Goal: Task Accomplishment & Management: Manage account settings

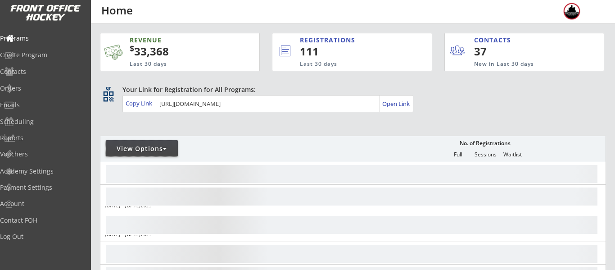
click at [149, 146] on div "View Options" at bounding box center [142, 148] width 72 height 9
select select ""Upcoming Programs""
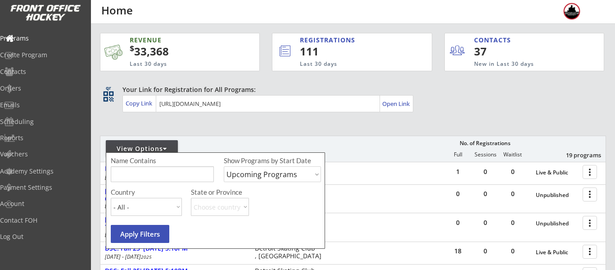
click at [173, 172] on input "input" at bounding box center [162, 174] width 103 height 16
type input "8"
type input "c"
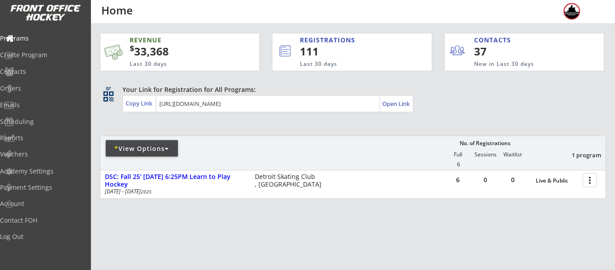
click at [163, 143] on div "* View Options" at bounding box center [142, 148] width 72 height 16
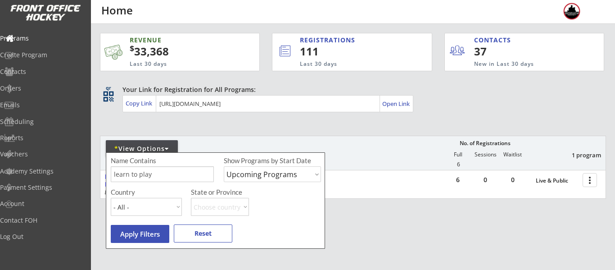
click at [162, 171] on input "input" at bounding box center [162, 174] width 103 height 16
type input "l"
type input "advanced"
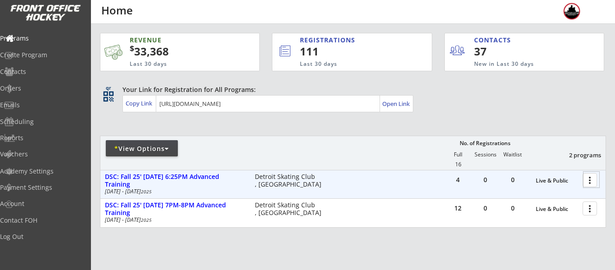
click at [591, 182] on div at bounding box center [592, 180] width 16 height 16
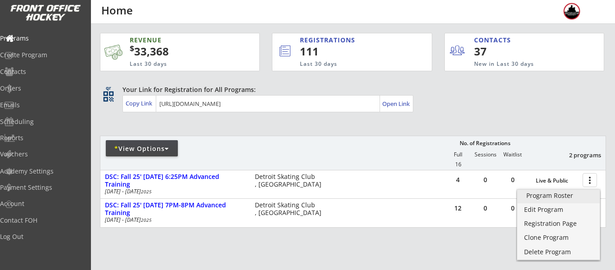
click at [563, 200] on link "Program Roster" at bounding box center [558, 197] width 82 height 14
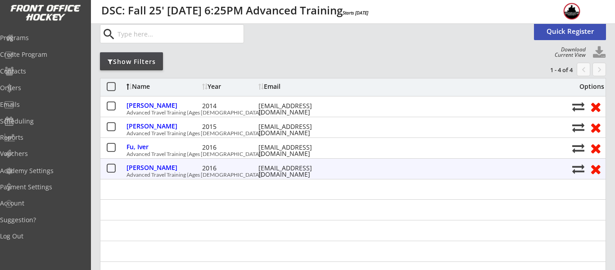
scroll to position [54, 0]
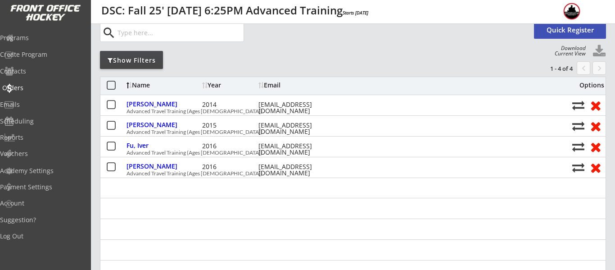
click at [32, 85] on div "Orders" at bounding box center [42, 88] width 81 height 6
click at [35, 87] on div "Orders" at bounding box center [42, 88] width 81 height 6
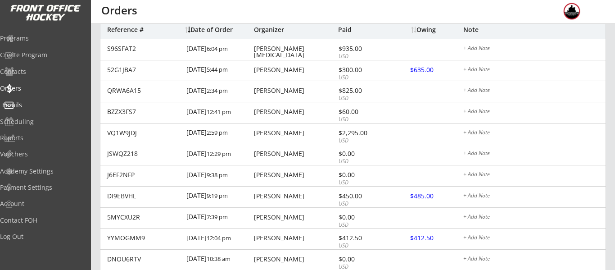
scroll to position [86, 0]
click at [40, 42] on div "Programs" at bounding box center [43, 39] width 86 height 16
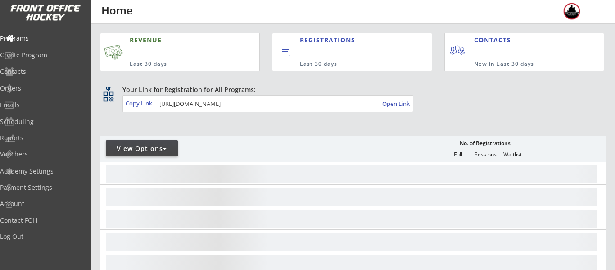
click at [140, 145] on div "View Options" at bounding box center [142, 148] width 72 height 9
select select ""Upcoming Programs""
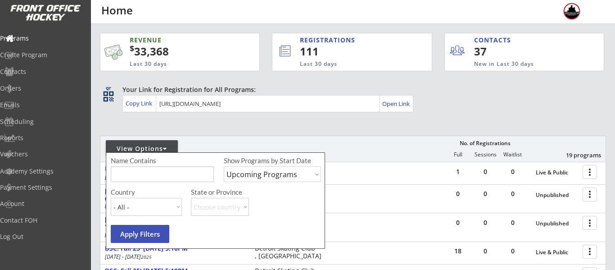
click at [155, 176] on input "input" at bounding box center [162, 174] width 103 height 16
type input "thursday"
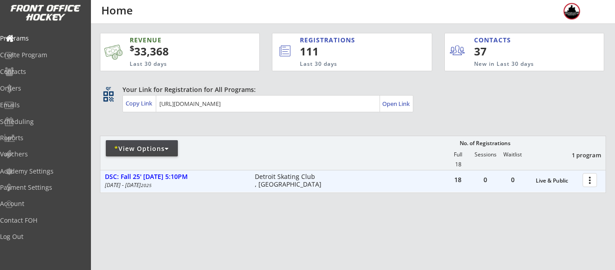
click at [587, 181] on div at bounding box center [592, 180] width 16 height 16
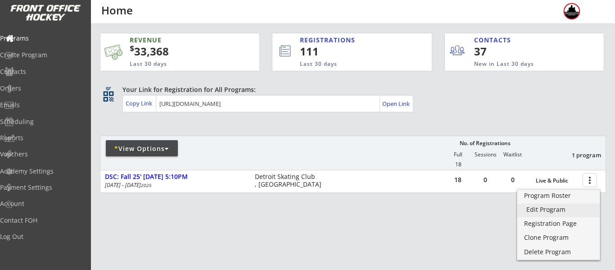
click at [544, 208] on div "Edit Program" at bounding box center [558, 209] width 64 height 6
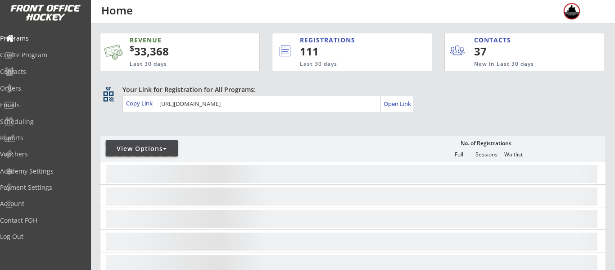
click at [126, 150] on div "View Options" at bounding box center [142, 148] width 72 height 9
select select ""Upcoming Programs""
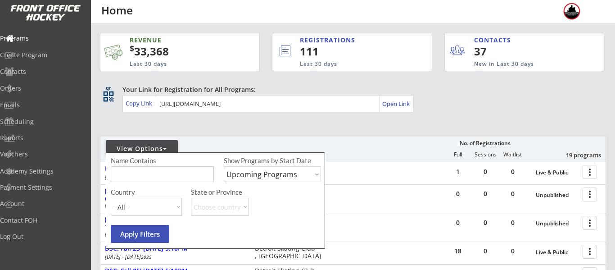
click at [141, 171] on input "input" at bounding box center [162, 174] width 103 height 16
type input "[DATE]"
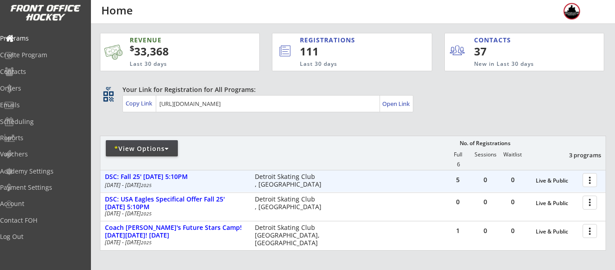
click at [589, 175] on div at bounding box center [592, 180] width 16 height 16
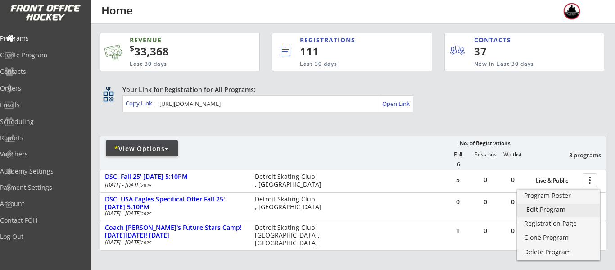
click at [551, 211] on div "Edit Program" at bounding box center [558, 209] width 64 height 6
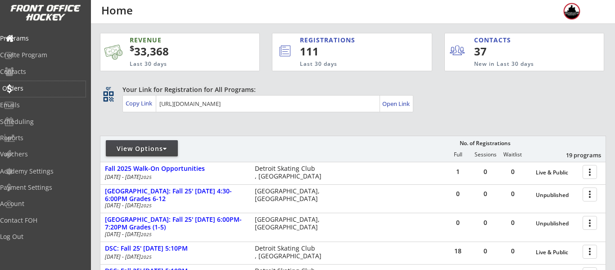
click at [42, 89] on div "Orders" at bounding box center [42, 88] width 81 height 6
